Goal: Transaction & Acquisition: Purchase product/service

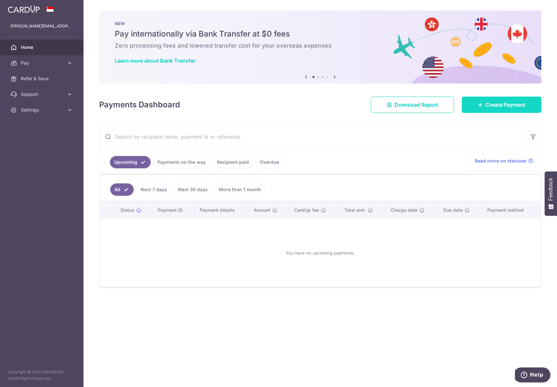
click at [491, 107] on span "Create Payment" at bounding box center [506, 105] width 40 height 8
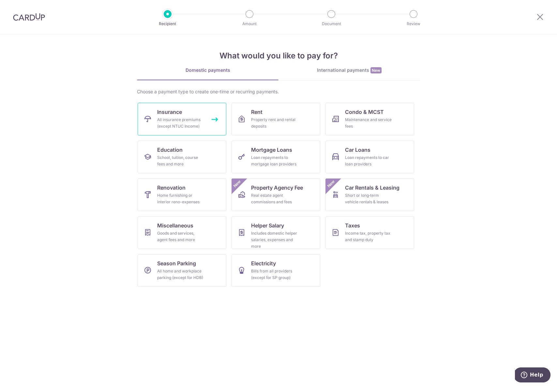
click at [193, 120] on div "All insurance premiums (except NTUC Income)" at bounding box center [180, 122] width 47 height 13
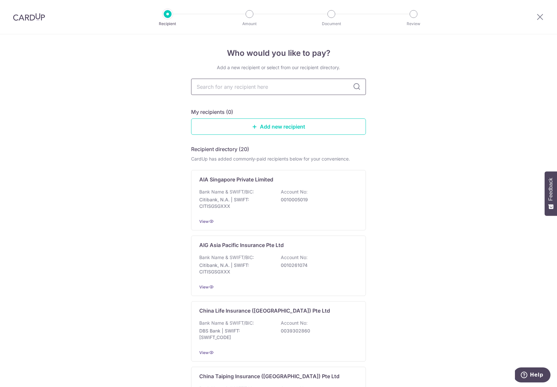
click at [284, 90] on input "text" at bounding box center [278, 87] width 175 height 16
type input "aia"
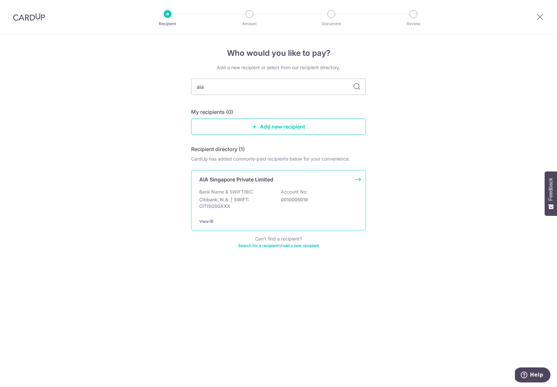
click at [269, 192] on div "Bank Name & SWIFT/BIC: Citibank, N.A. | SWIFT: CITISGSGXXX Account No: 00100050…" at bounding box center [278, 200] width 158 height 24
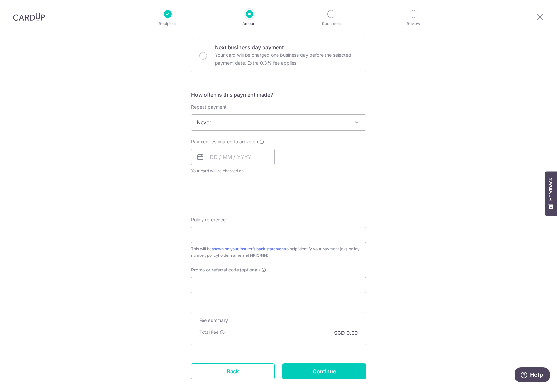
scroll to position [237, 0]
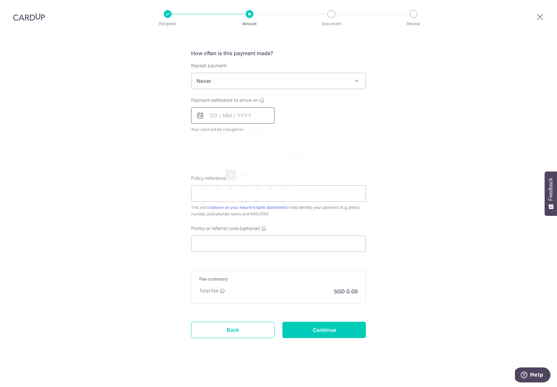
click at [261, 119] on input "text" at bounding box center [232, 115] width 83 height 16
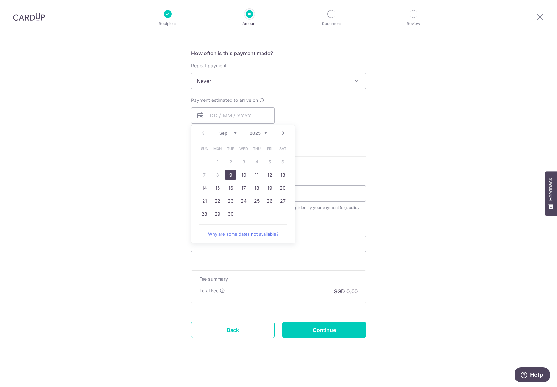
click at [345, 90] on div "How often is this payment made? Repeat payment Never Every week Every month Eve…" at bounding box center [278, 93] width 175 height 89
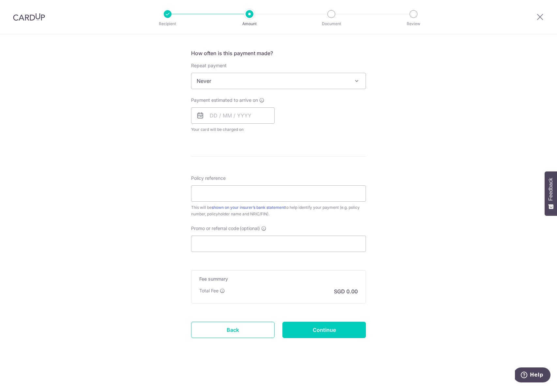
click at [349, 128] on div "Payment estimated to arrive on Prev Next Sep Oct Nov [DATE] 2026 2027 2028 2029…" at bounding box center [278, 115] width 183 height 36
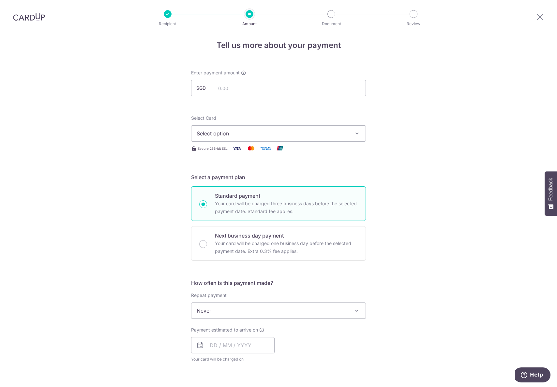
scroll to position [0, 0]
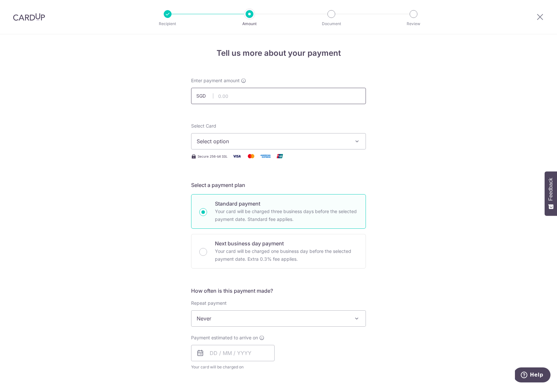
click at [292, 101] on input "text" at bounding box center [278, 96] width 175 height 16
paste input "984.41"
type input "984.41"
click at [354, 147] on button "Select option" at bounding box center [278, 141] width 175 height 16
click at [427, 153] on div "Tell us more about your payment Enter payment amount SGD 984.41 984.41 Select C…" at bounding box center [278, 329] width 557 height 590
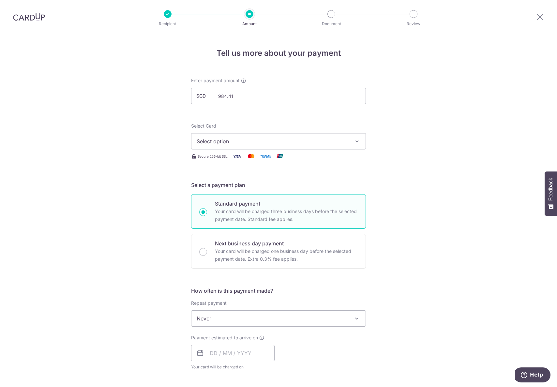
click at [354, 142] on icon "button" at bounding box center [357, 141] width 7 height 7
click at [254, 163] on link "Add credit card" at bounding box center [278, 160] width 174 height 12
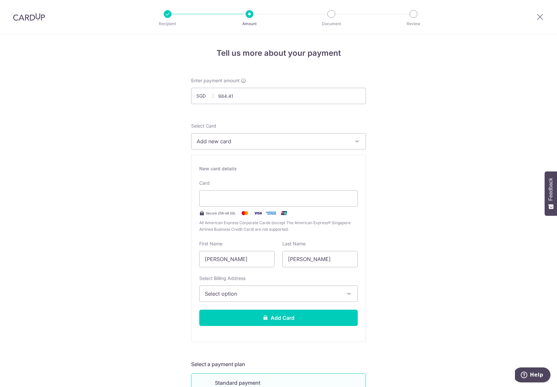
click at [218, 260] on input "[PERSON_NAME]" at bounding box center [236, 259] width 75 height 16
type input "[PERSON_NAME]"
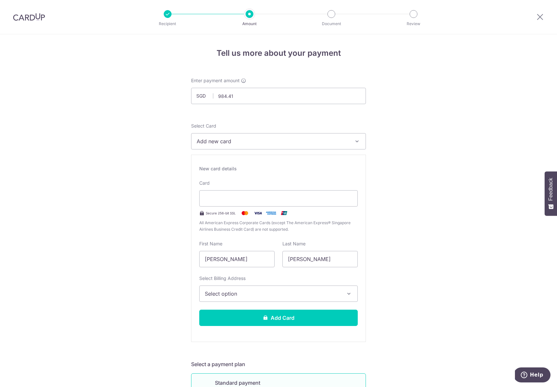
click at [264, 294] on span "Select option" at bounding box center [273, 294] width 136 height 8
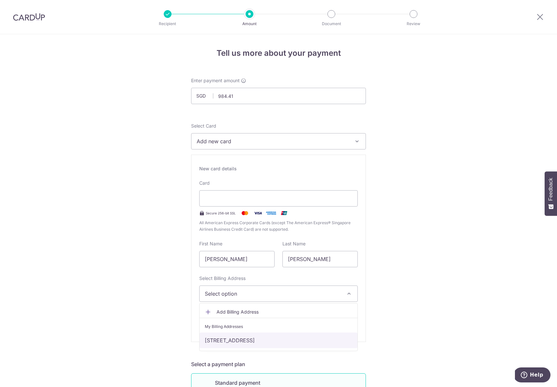
click at [256, 337] on link "[STREET_ADDRESS]" at bounding box center [279, 340] width 158 height 16
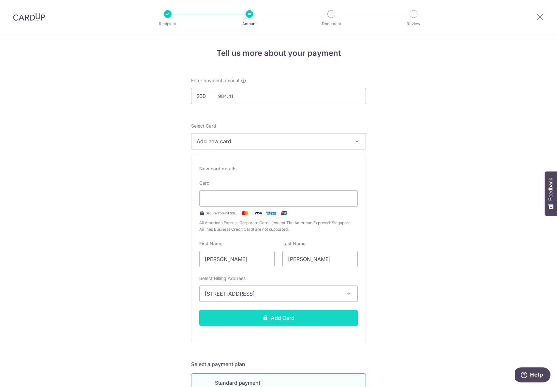
click at [267, 320] on button "Add Card" at bounding box center [278, 317] width 158 height 16
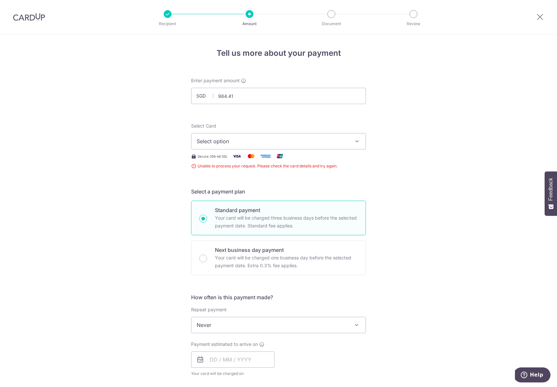
click at [354, 143] on icon "button" at bounding box center [357, 141] width 7 height 7
click at [436, 141] on div "Tell us more about your payment Enter payment amount SGD 984.41 984.41 Unable t…" at bounding box center [278, 332] width 557 height 596
